Goal: Check status: Check status

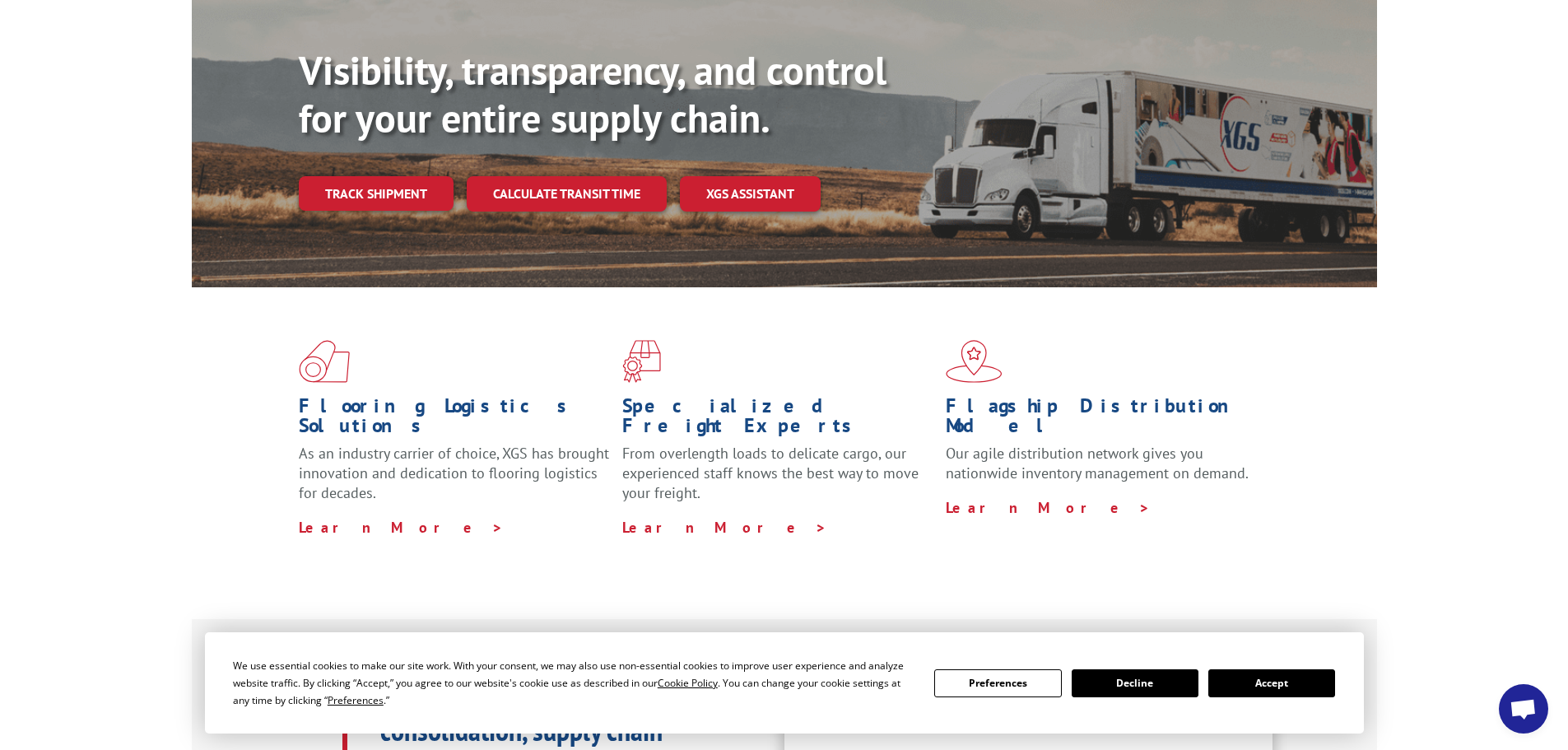
scroll to position [247, 0]
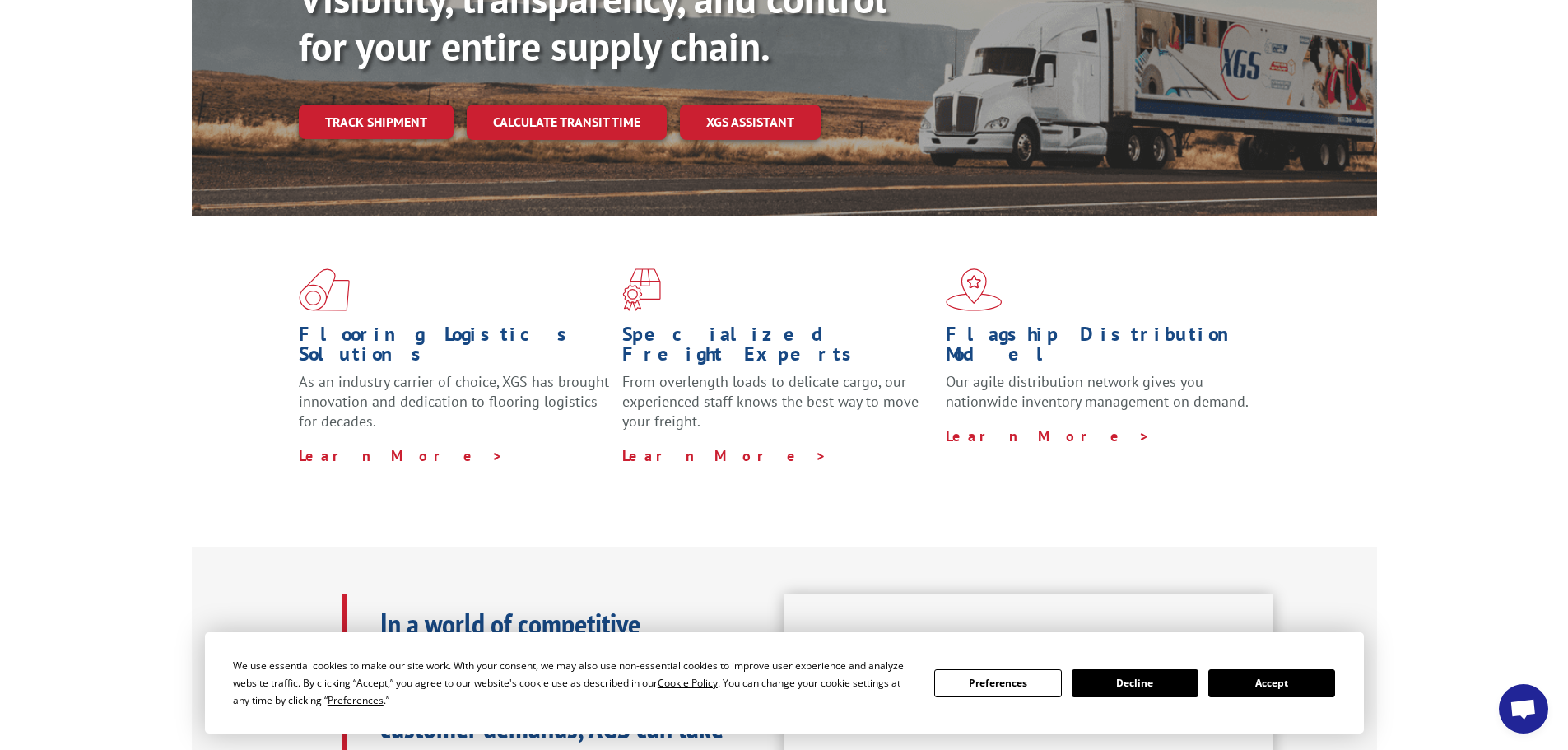
click at [1166, 692] on button "Decline" at bounding box center [1135, 683] width 127 height 28
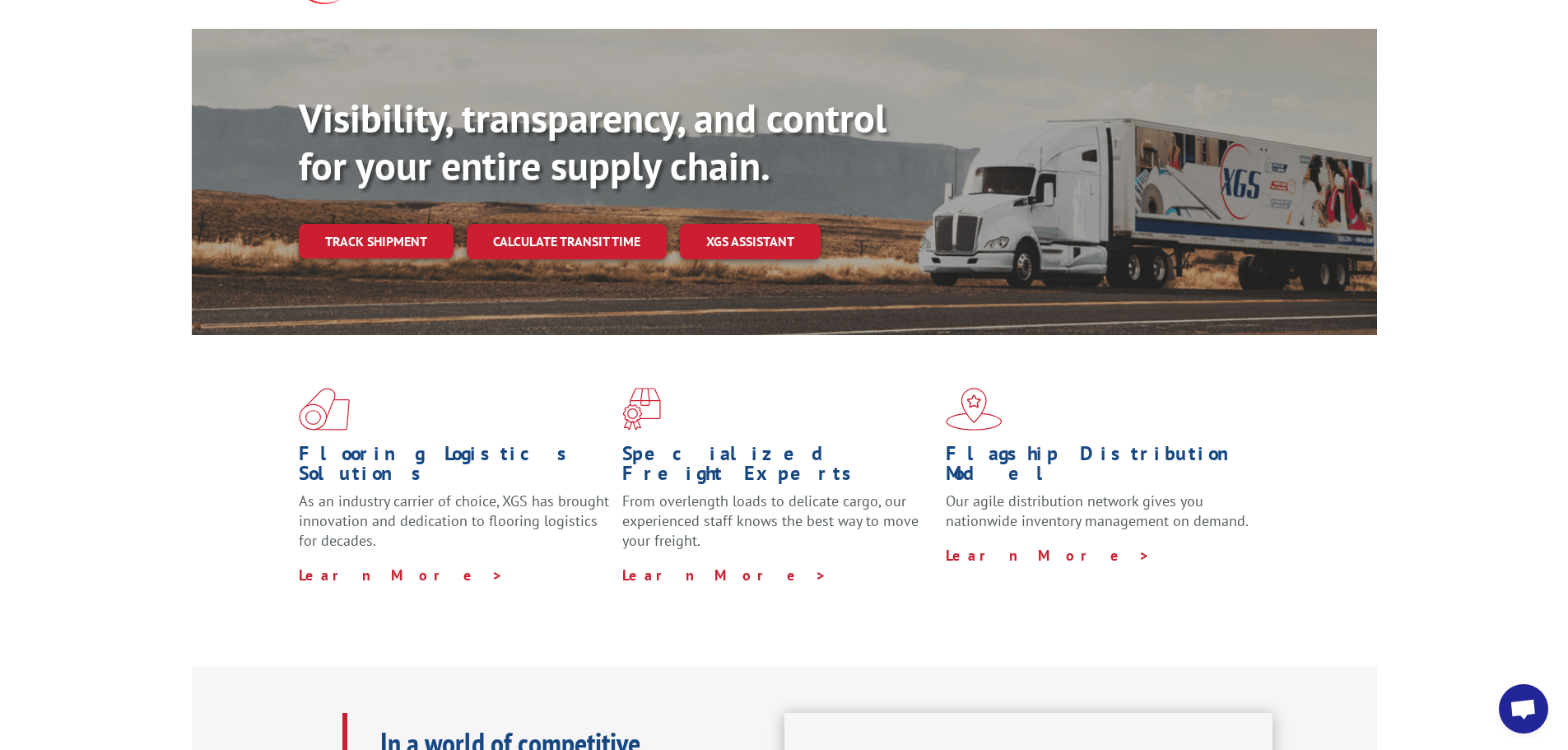
scroll to position [0, 0]
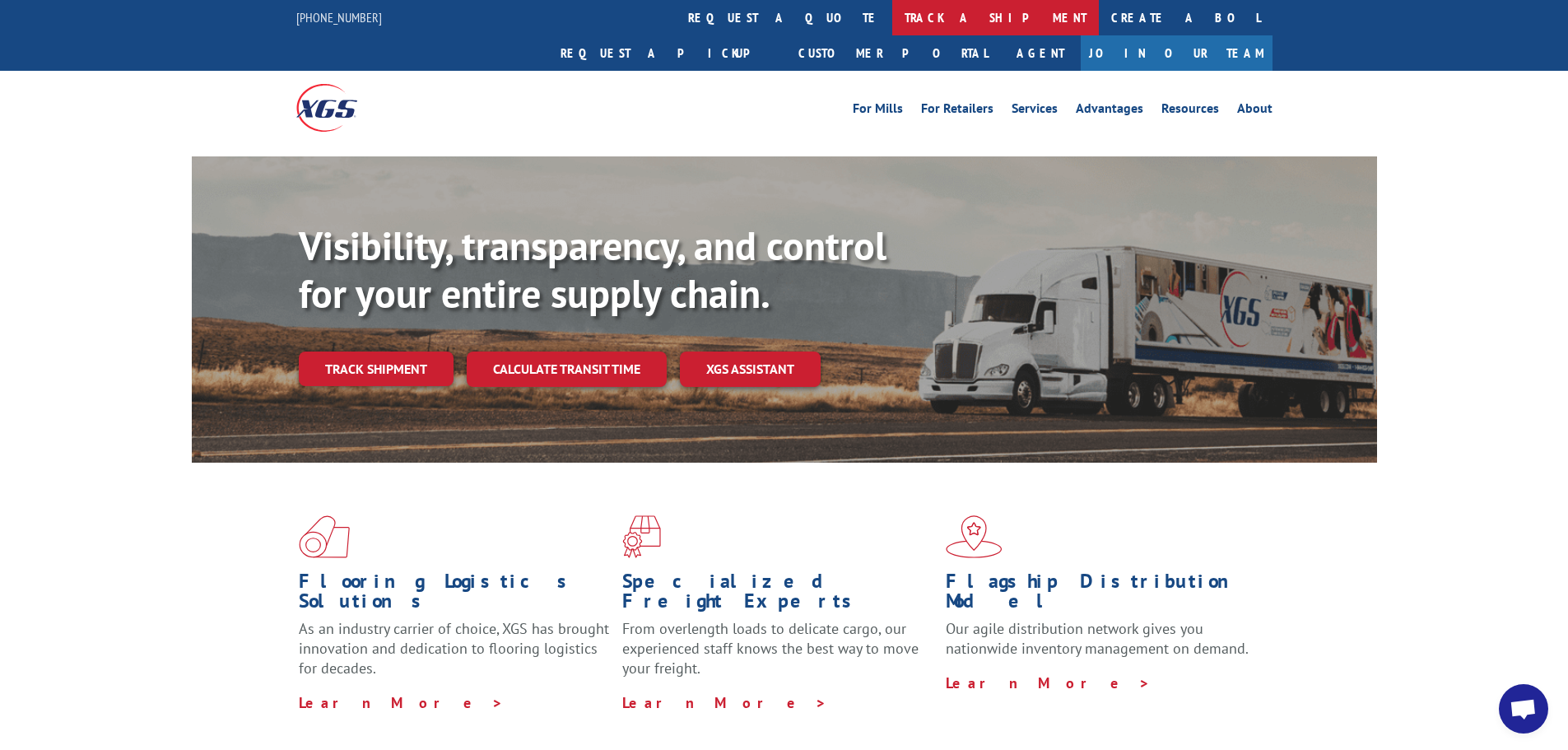
click at [893, 24] on link "track a shipment" at bounding box center [996, 17] width 207 height 36
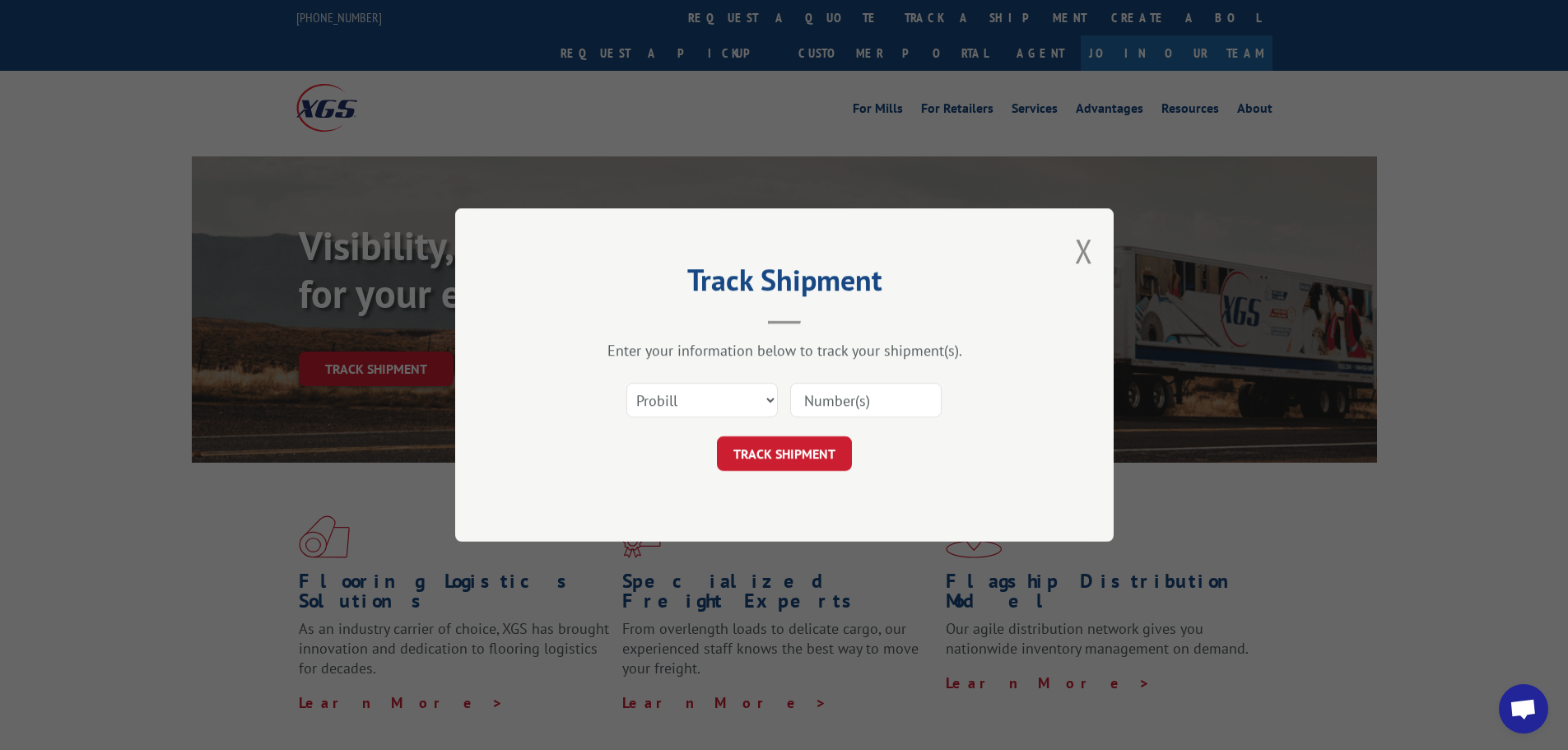
drag, startPoint x: 651, startPoint y: 399, endPoint x: 571, endPoint y: 173, distance: 239.7
click at [571, 173] on div "Track Shipment Enter your information below to track your shipment(s). Select c…" at bounding box center [784, 375] width 1568 height 750
click at [647, 386] on select "Select category... Probill BOL PO" at bounding box center [701, 400] width 151 height 35
click at [626, 383] on select "Select category... Probill BOL PO" at bounding box center [701, 400] width 151 height 35
click at [633, 357] on div "Enter your information below to track your shipment(s)." at bounding box center [784, 350] width 493 height 19
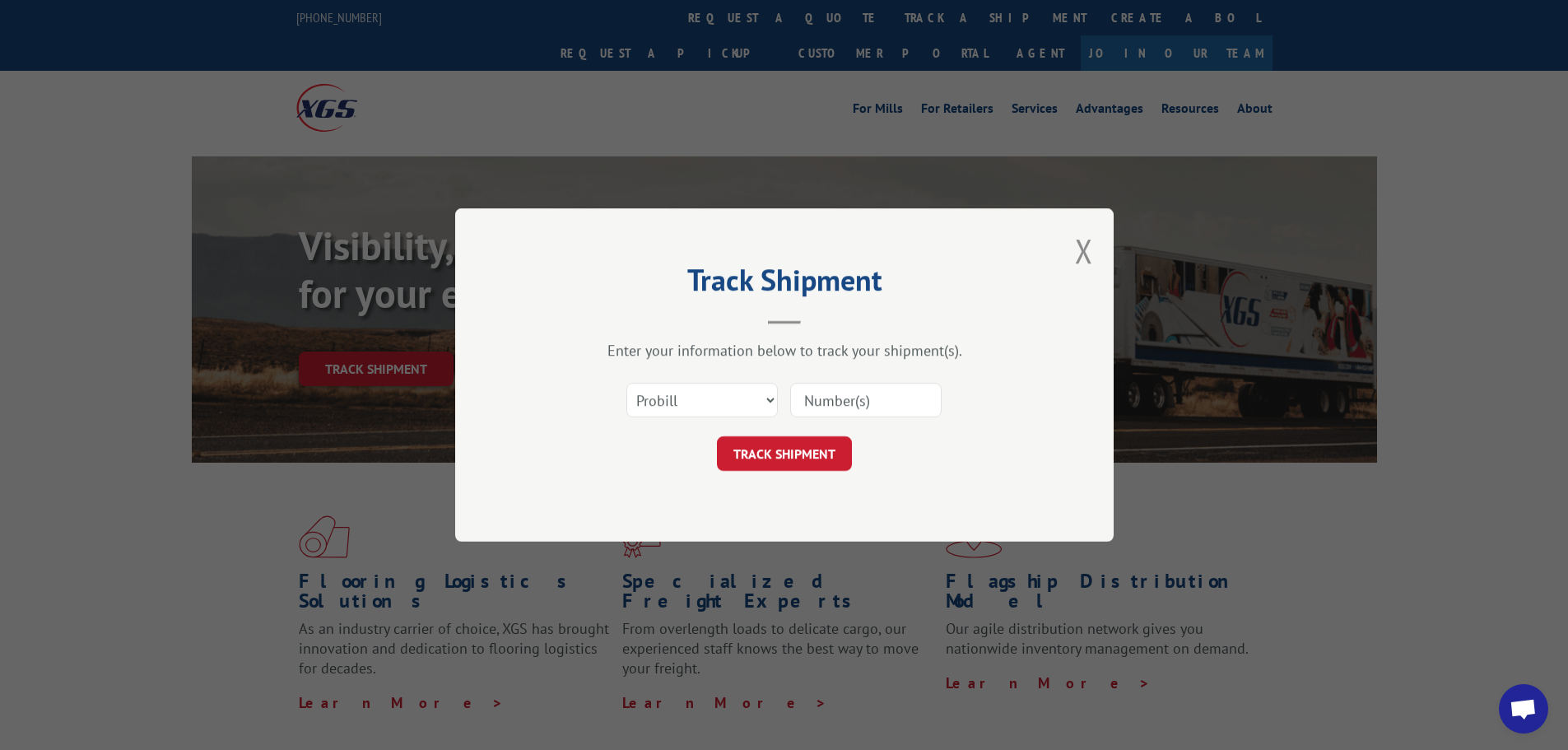
click at [877, 404] on input at bounding box center [865, 400] width 151 height 35
paste input "16755792"
type input "16755792"
click at [778, 460] on button "TRACK SHIPMENT" at bounding box center [784, 454] width 135 height 35
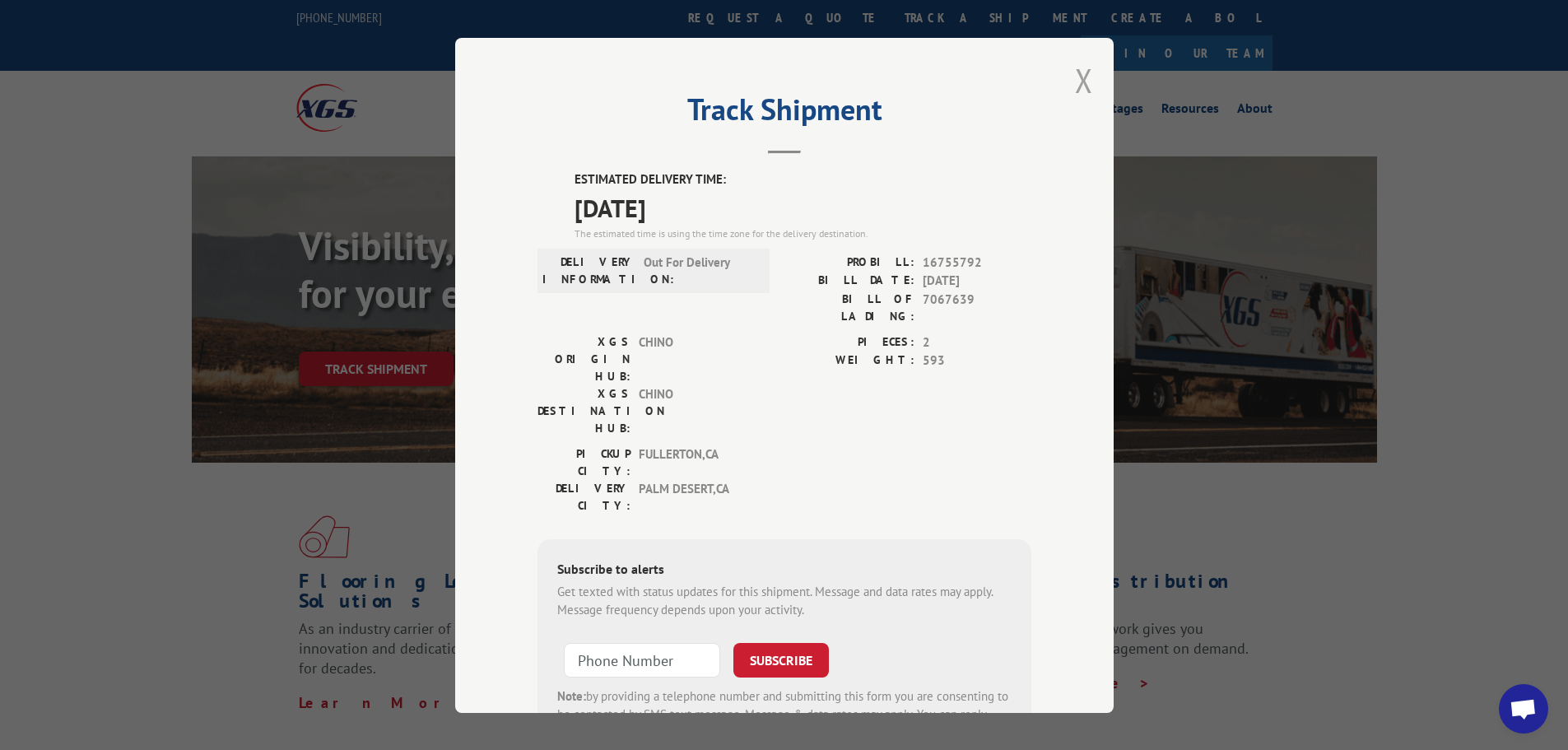
click at [1076, 77] on button "Close modal" at bounding box center [1084, 80] width 18 height 43
